Goal: Transaction & Acquisition: Download file/media

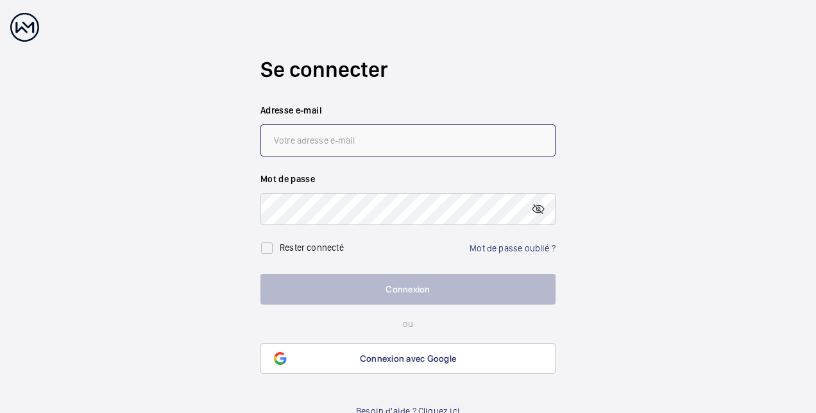
type input "[EMAIL_ADDRESS][DOMAIN_NAME]"
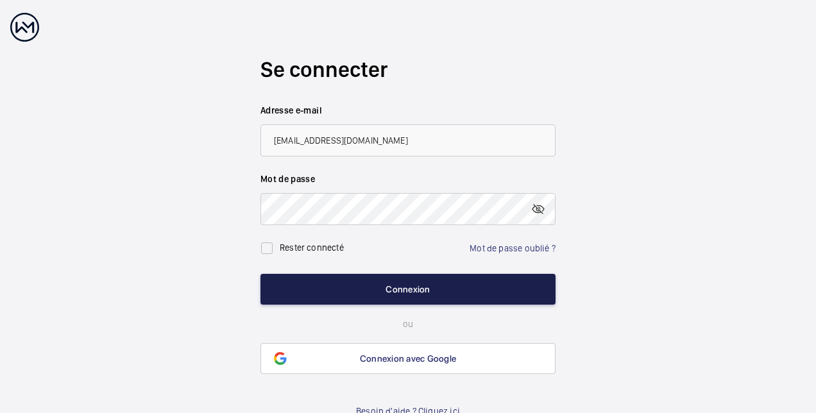
click at [372, 279] on button "Connexion" at bounding box center [408, 289] width 295 height 31
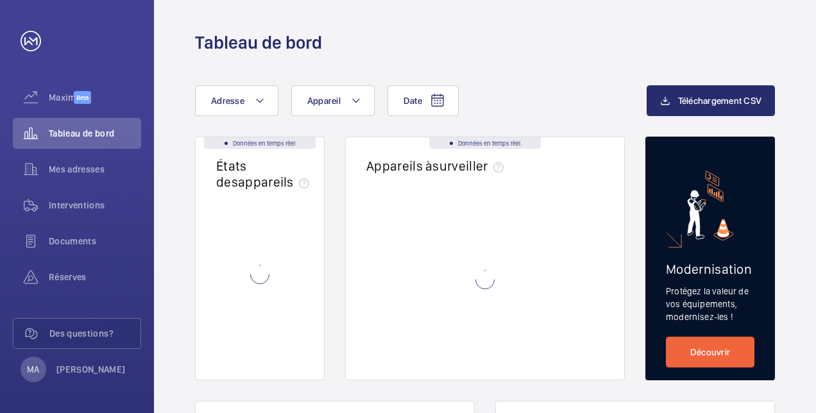
click at [399, 289] on wm-front-async-data-loader at bounding box center [484, 280] width 237 height 160
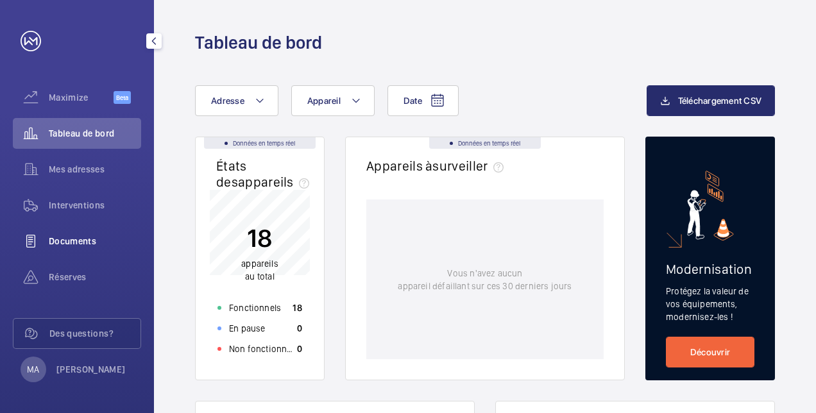
click at [70, 246] on span "Documents" at bounding box center [95, 241] width 92 height 13
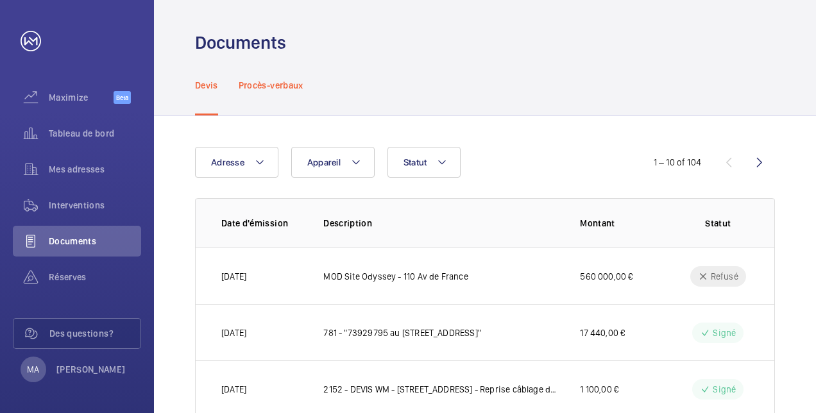
click at [282, 94] on div "Procès-verbaux" at bounding box center [271, 85] width 65 height 61
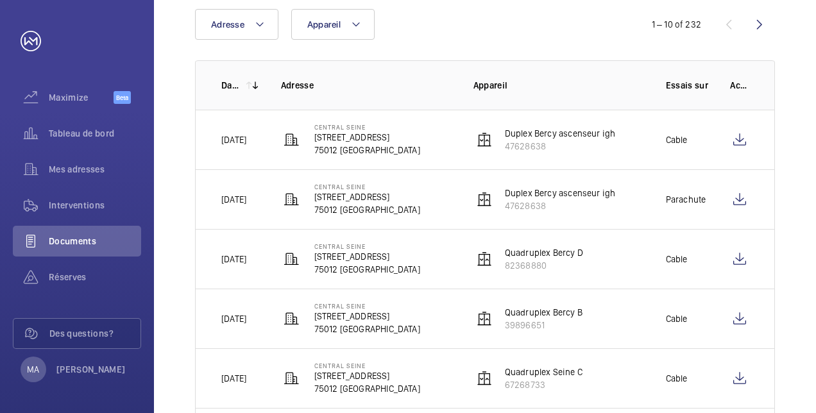
scroll to position [154, 0]
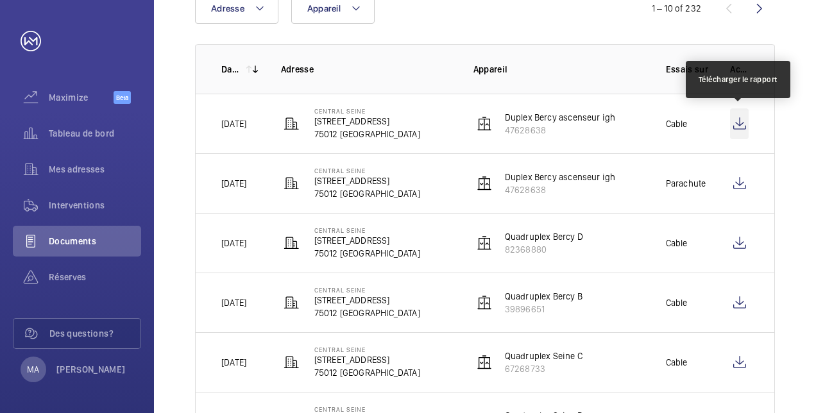
click at [742, 122] on wm-front-icon-button at bounding box center [739, 123] width 19 height 31
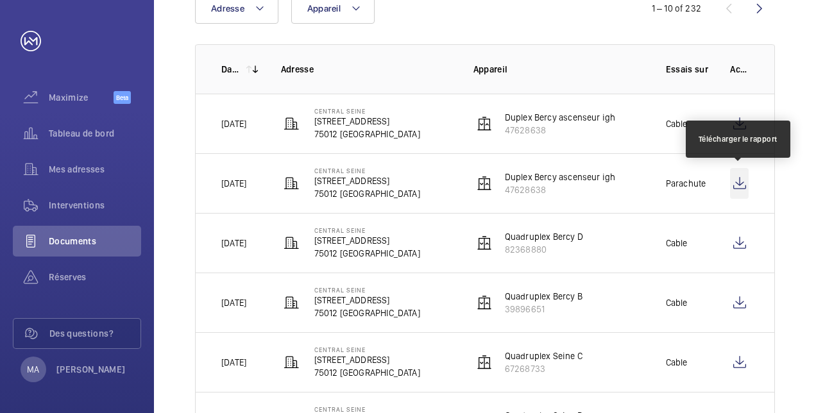
click at [743, 187] on wm-front-icon-button at bounding box center [739, 183] width 19 height 31
